Goal: Information Seeking & Learning: Learn about a topic

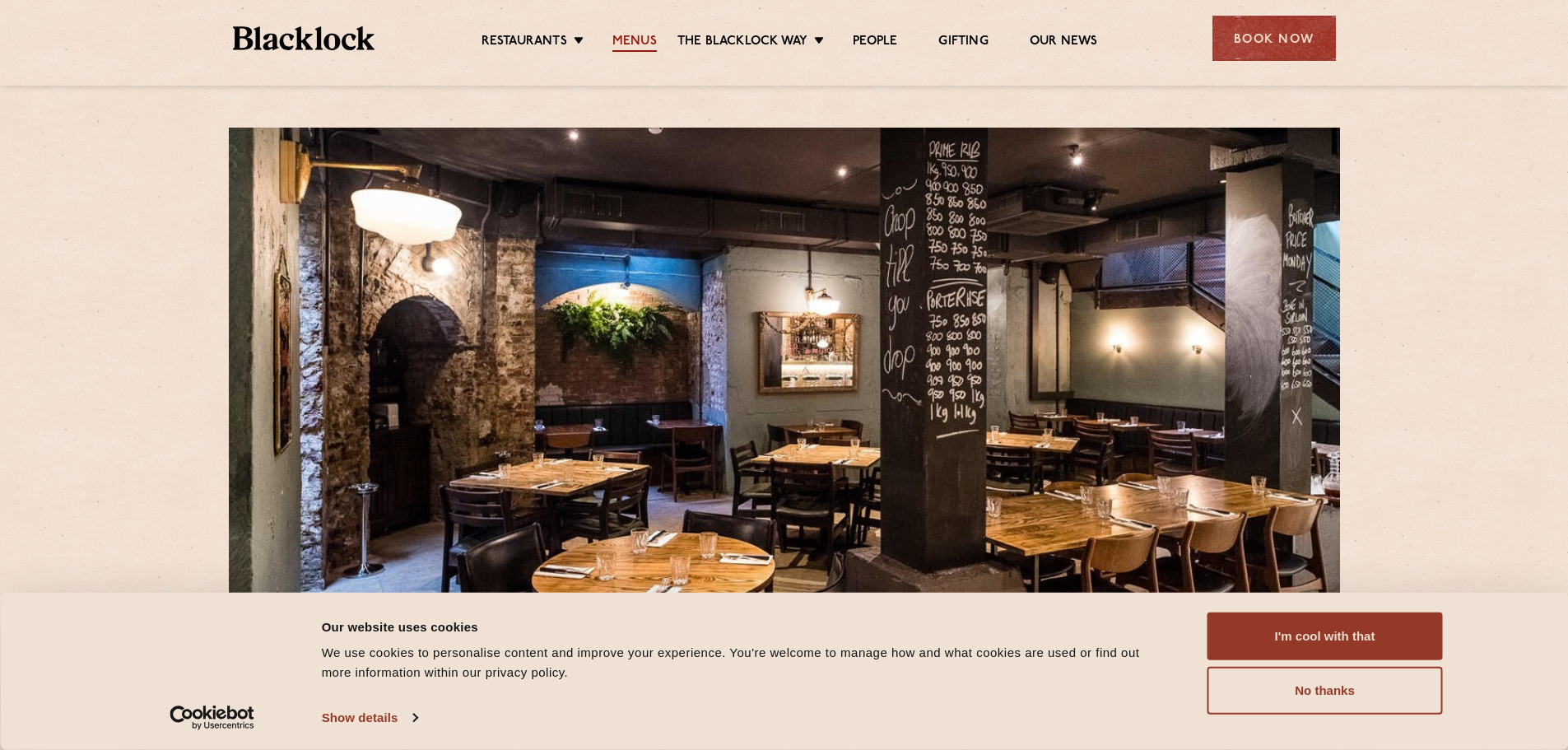
click at [643, 40] on link "Menus" at bounding box center [634, 43] width 44 height 18
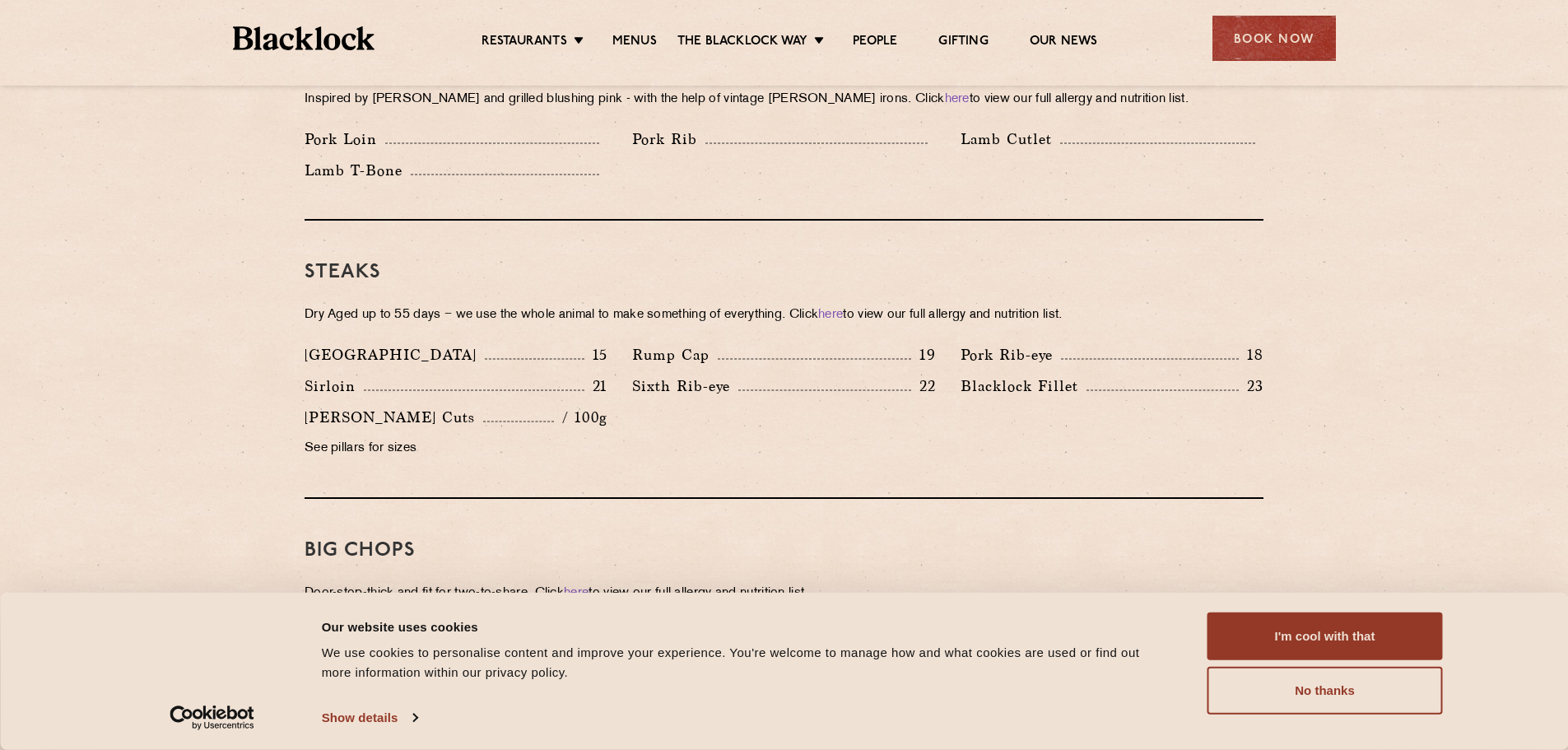
scroll to position [1400, 0]
click at [716, 397] on div "Denver 15 Rump Cap 19 Pork Rib-eye 18 Sirloin 21 Sixth Rib-eye 22 Blacklock Fil…" at bounding box center [784, 404] width 984 height 125
click at [754, 409] on div "Denver 15 Rump Cap 19 Pork Rib-eye 18 Sirloin 21 Sixth Rib-eye 22 Blacklock Fil…" at bounding box center [784, 404] width 984 height 125
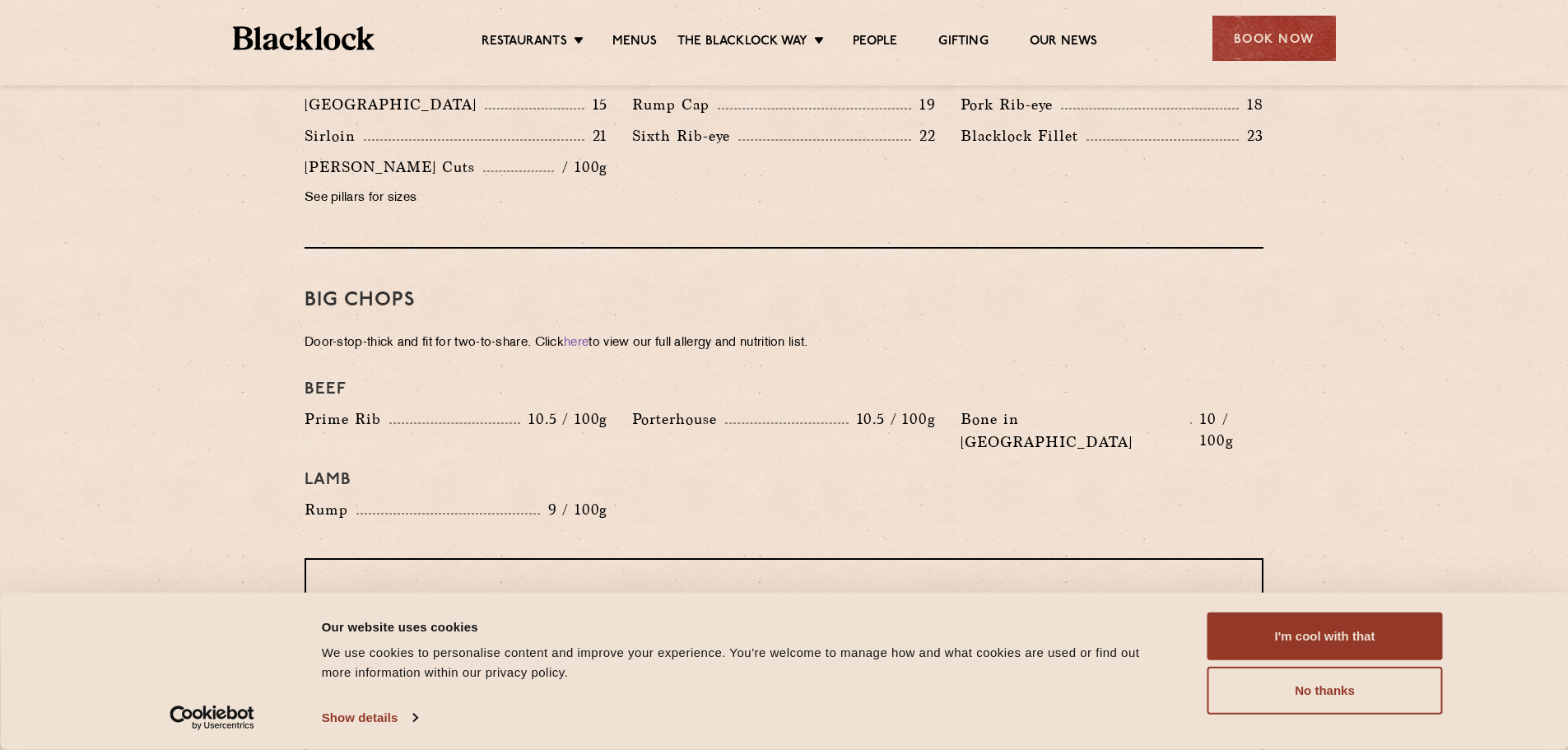
scroll to position [1729, 0]
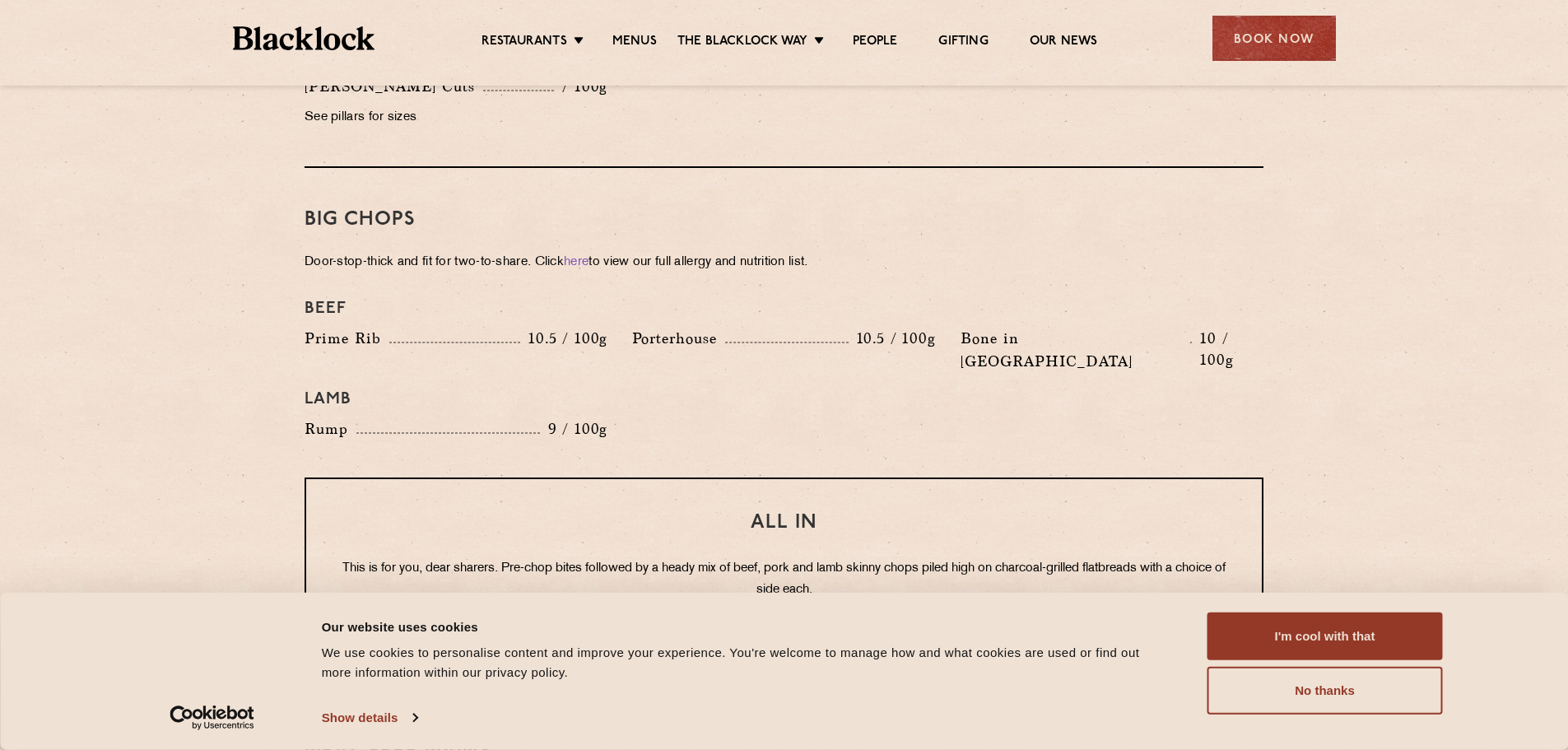
click at [692, 389] on h4 "Lamb" at bounding box center [784, 399] width 959 height 20
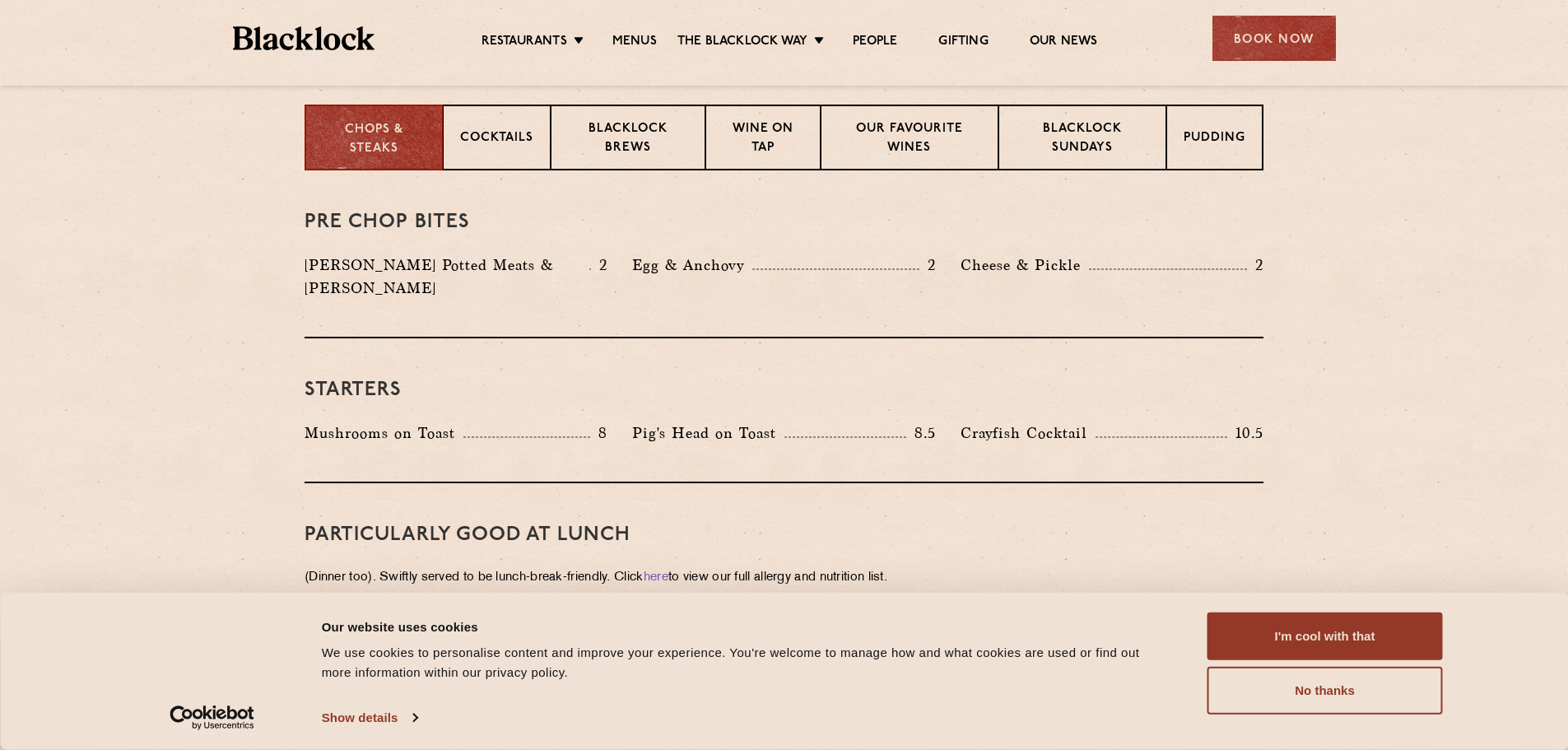
scroll to position [494, 0]
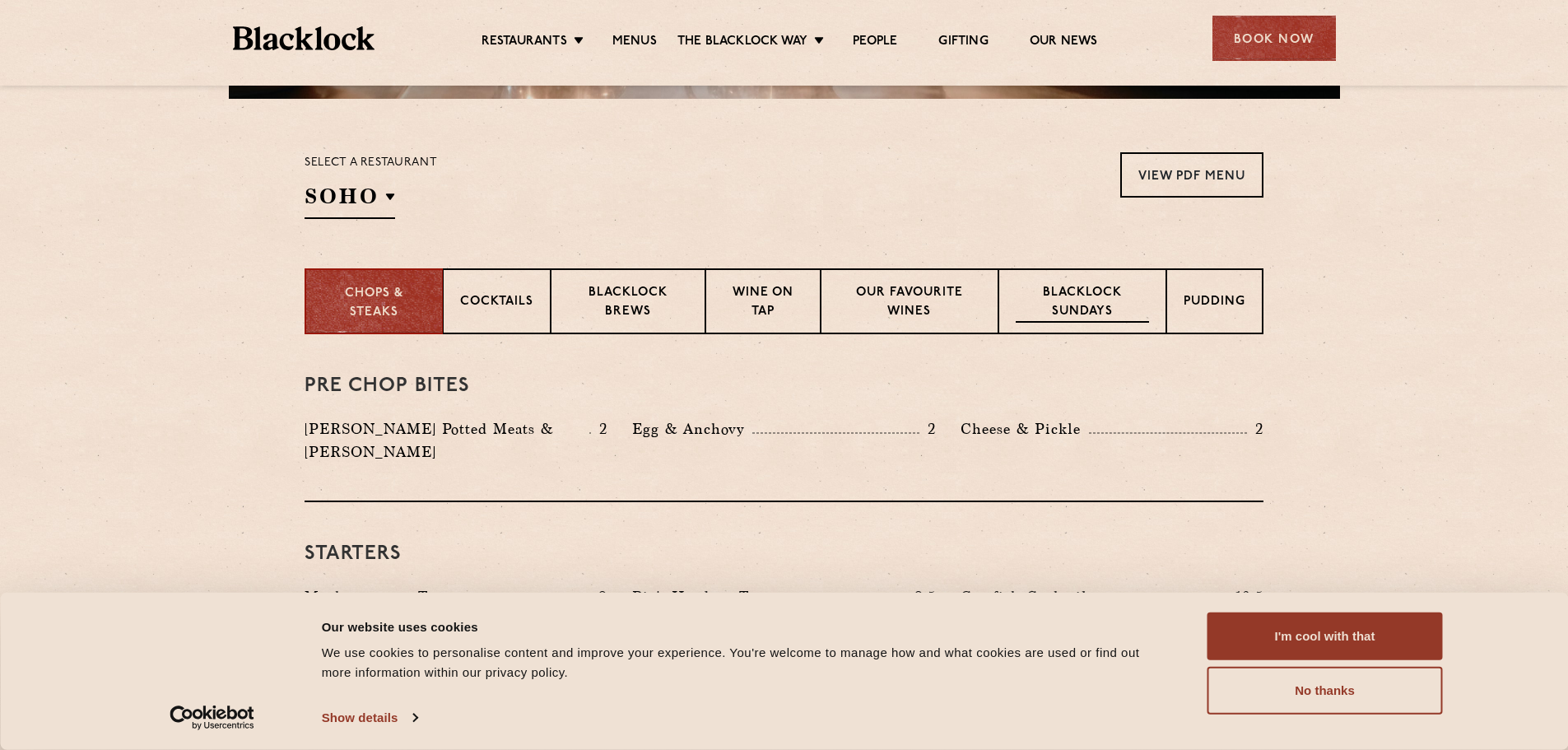
click at [1053, 287] on p "Blacklock Sundays" at bounding box center [1082, 304] width 133 height 39
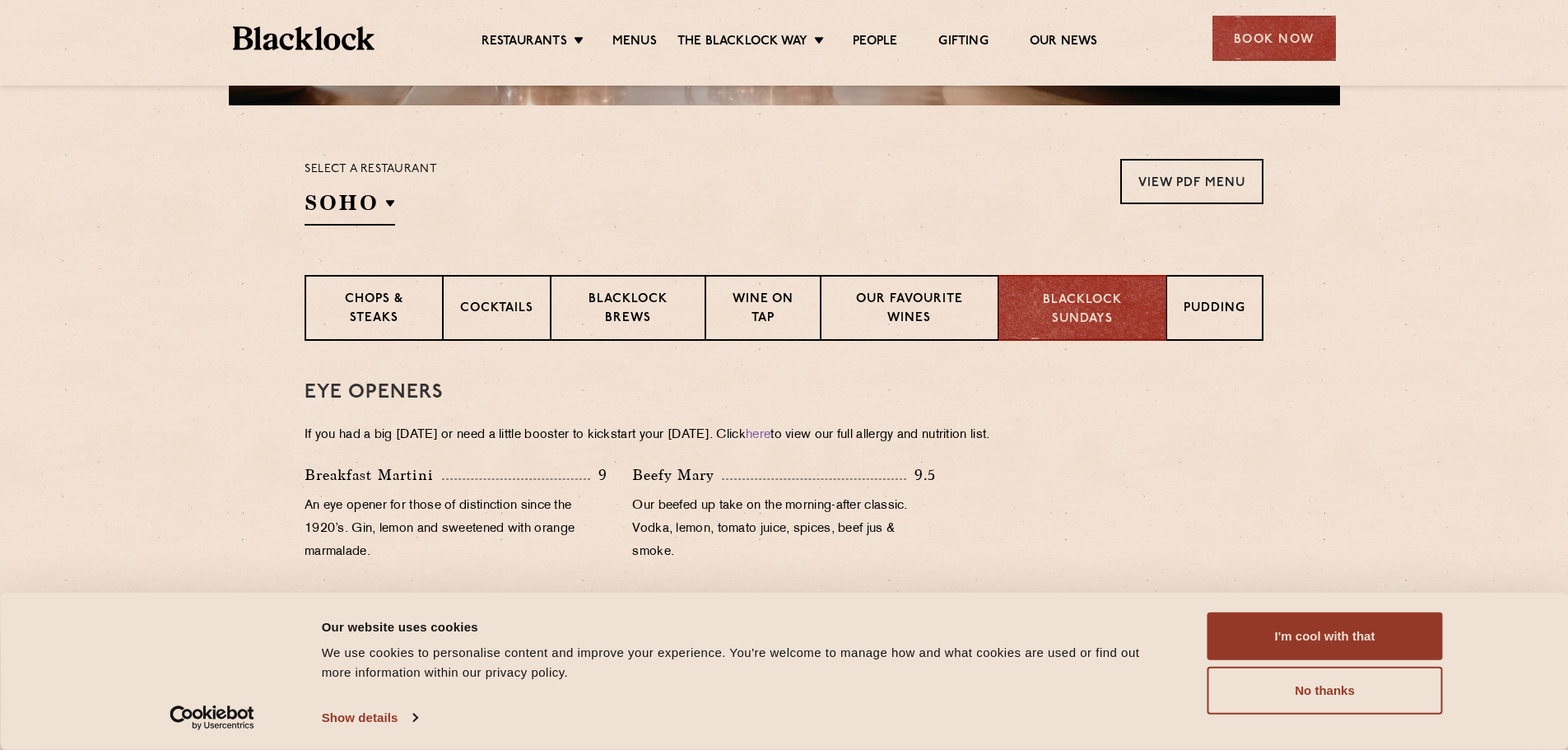
scroll to position [498, 0]
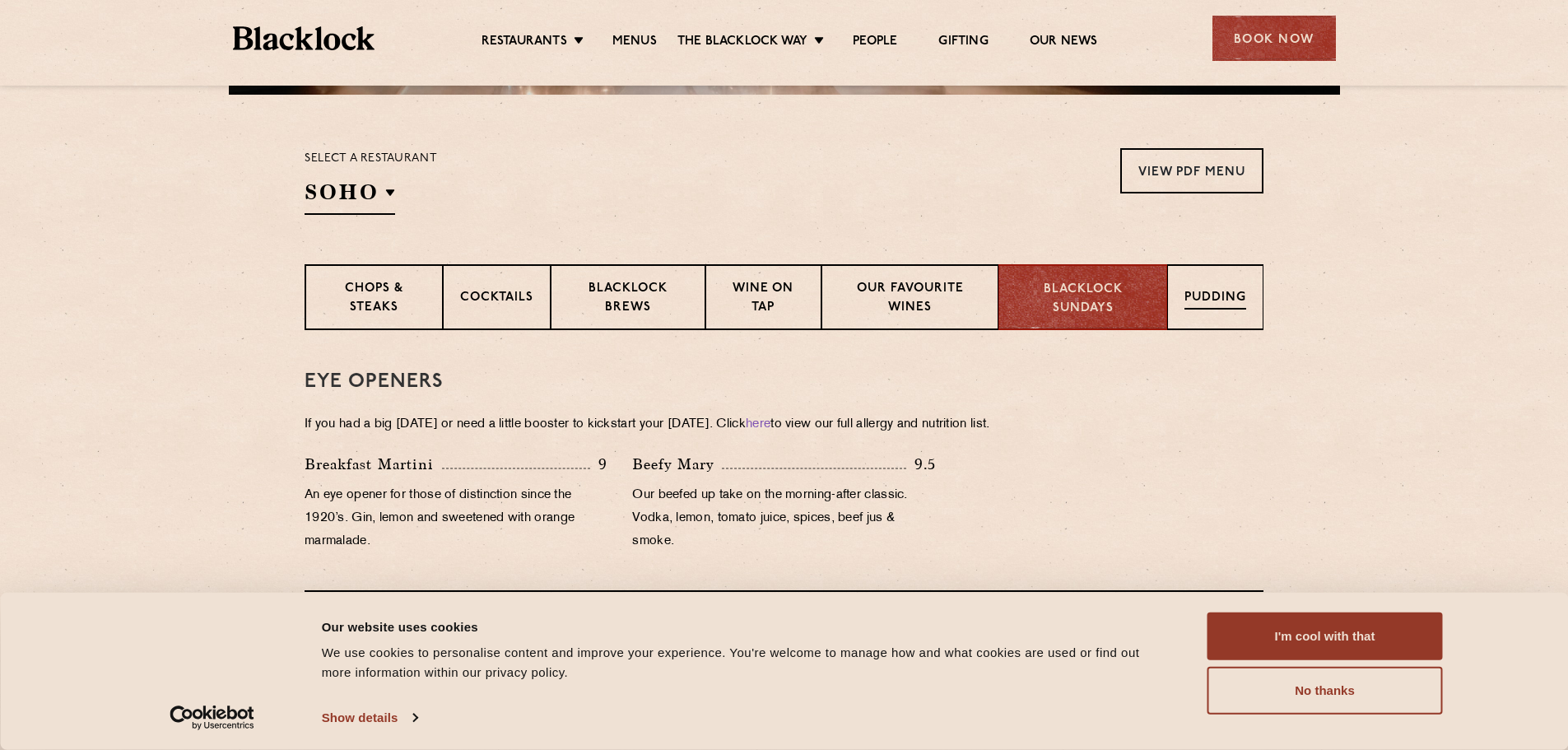
click at [1231, 304] on p "Pudding" at bounding box center [1215, 299] width 61 height 20
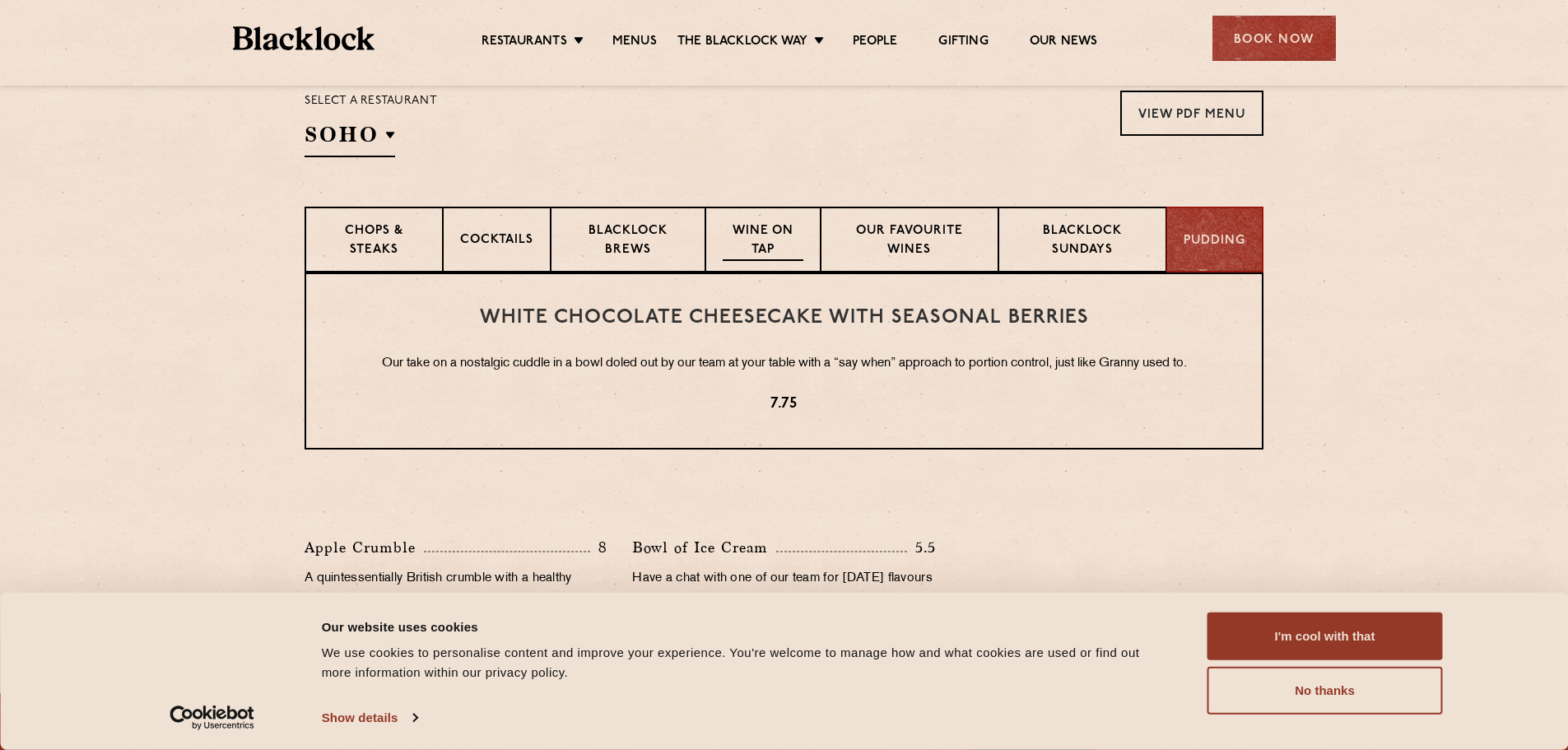
scroll to position [663, 0]
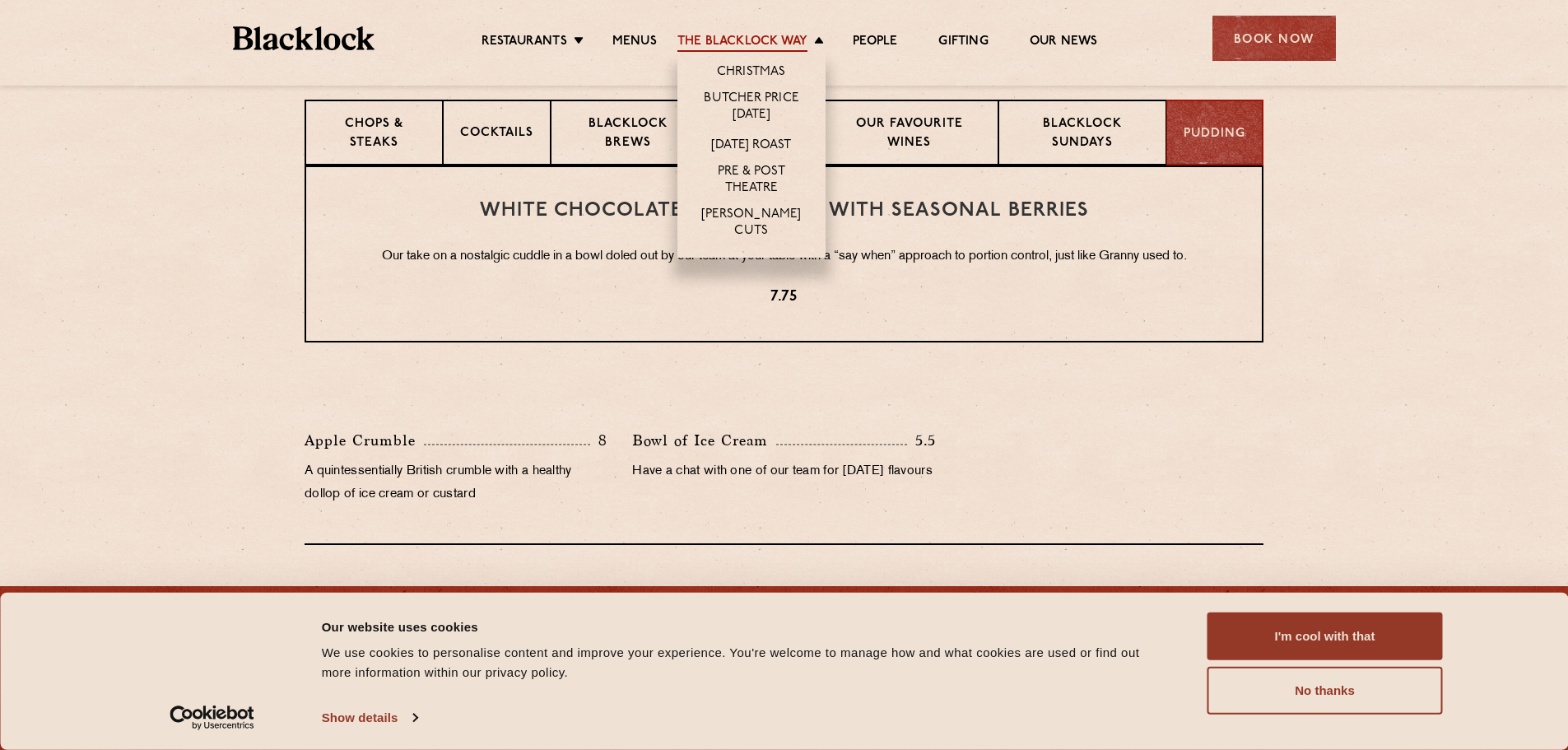
click at [792, 34] on link "The Blacklock Way" at bounding box center [742, 43] width 130 height 18
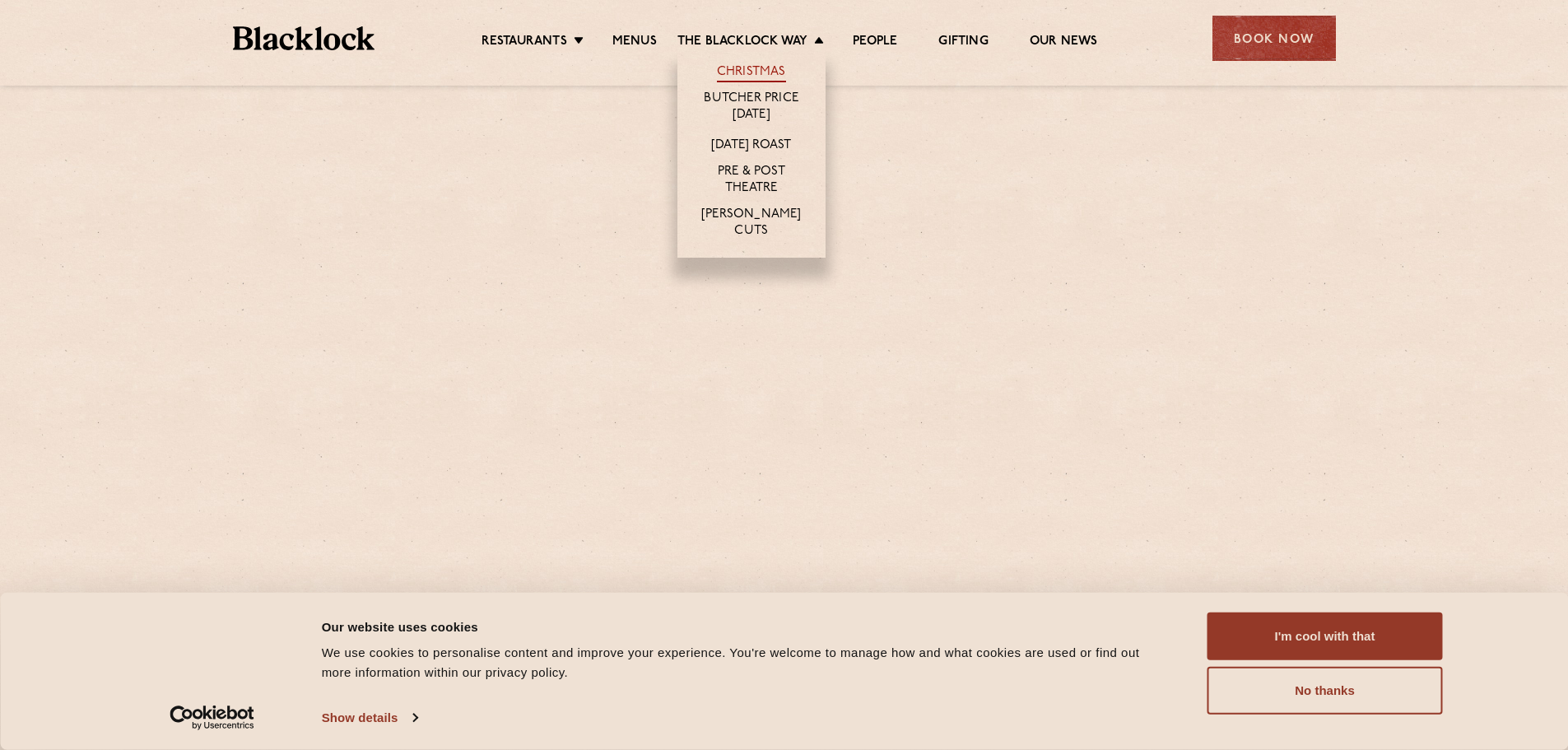
click at [749, 70] on link "Christmas" at bounding box center [751, 73] width 69 height 18
